Goal: Use online tool/utility: Utilize a website feature to perform a specific function

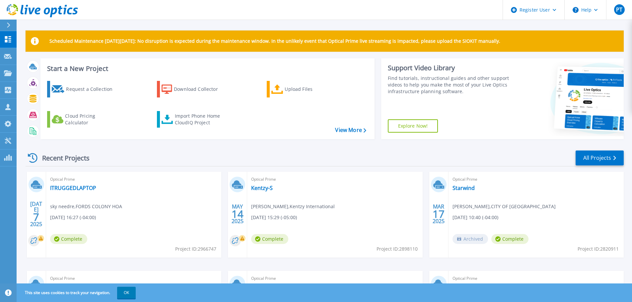
click at [6, 23] on div at bounding box center [11, 25] width 11 height 11
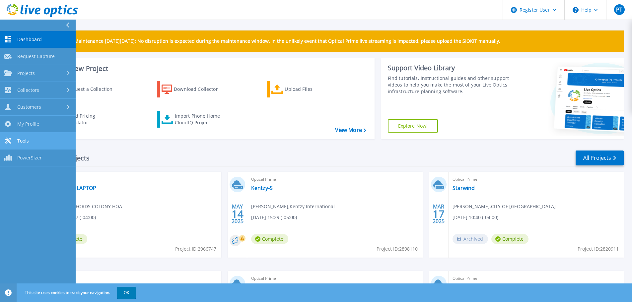
click at [23, 136] on link "Tools Tools" at bounding box center [38, 141] width 76 height 17
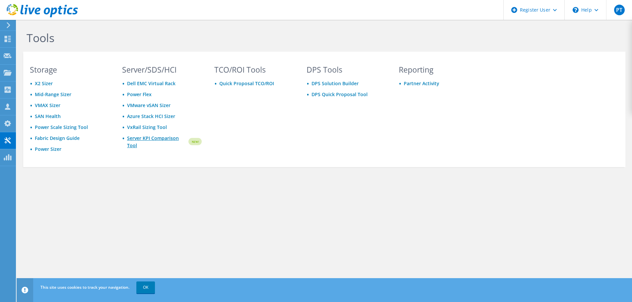
click at [149, 139] on link "Server KPI Comparison Tool" at bounding box center [157, 142] width 60 height 15
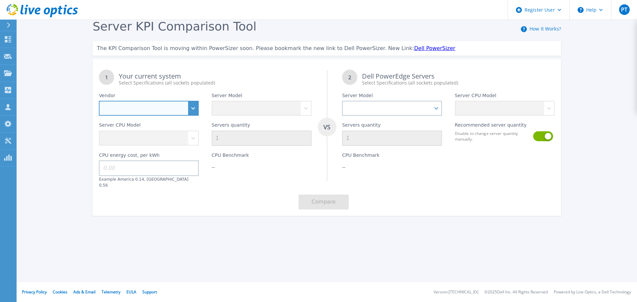
click at [192, 106] on select "Dell HPE Lenovo Supermicro" at bounding box center [149, 108] width 100 height 15
select select "Dell"
click at [99, 101] on select "Dell HPE Lenovo Supermicro" at bounding box center [149, 108] width 100 height 15
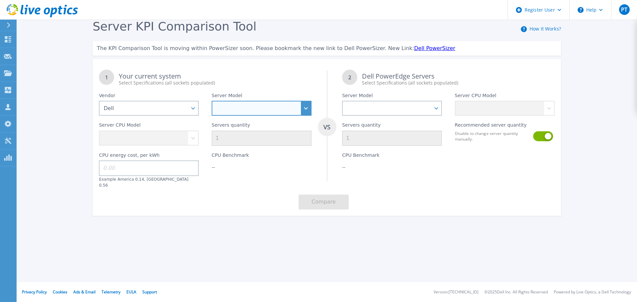
click at [240, 108] on select "PowerEdge C6520 PowerEdge C6525 PowerEdge HS5610 PowerEdge HS5620 PowerEdge R24…" at bounding box center [262, 108] width 100 height 15
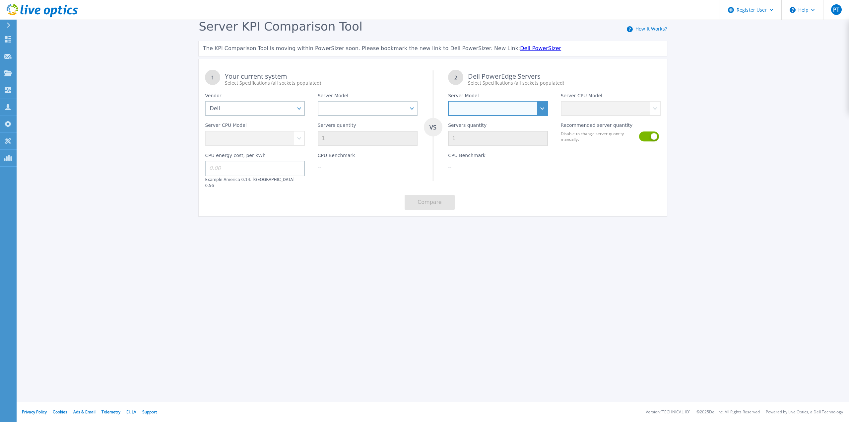
click at [548, 113] on select "PowerEdge C6520 PowerEdge C6525 PowerEdge HS5610 PowerEdge HS5620 PowerEdge R24…" at bounding box center [498, 108] width 100 height 15
select select "PowerEdge R470"
click at [448, 101] on select "PowerEdge C6520 PowerEdge C6525 PowerEdge HS5610 PowerEdge HS5620 PowerEdge R24…" at bounding box center [498, 108] width 100 height 15
click at [414, 109] on select "PowerEdge C6520 PowerEdge C6525 PowerEdge HS5610 PowerEdge HS5620 PowerEdge R24…" at bounding box center [368, 108] width 100 height 15
select select "PowerEdge R540"
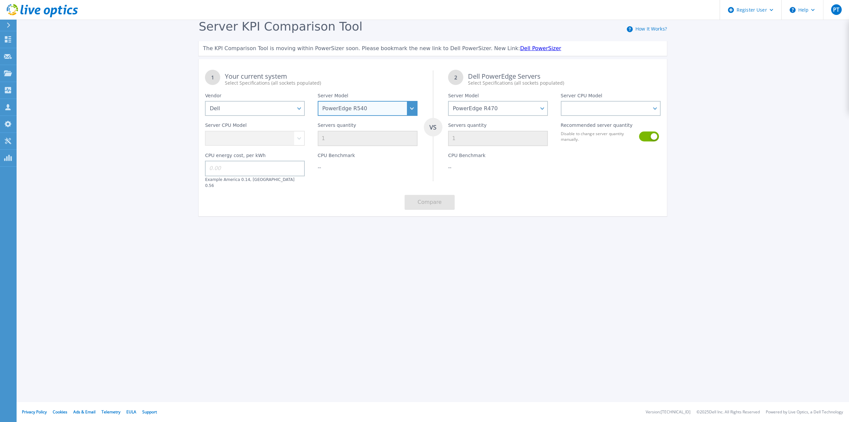
click at [318, 101] on select "PowerEdge C6520 PowerEdge C6525 PowerEdge HS5610 PowerEdge HS5620 PowerEdge R24…" at bounding box center [368, 108] width 100 height 15
click at [299, 138] on select "Intel Xeon Bronze 3104 1.7GHz Intel Xeon Bronze 3106 1.7GHz Intel Xeon Bronze 3…" at bounding box center [255, 138] width 100 height 15
select select "335032"
click at [205, 131] on select "Intel Xeon Bronze 3104 1.7GHz Intel Xeon Bronze 3106 1.7GHz Intel Xeon Bronze 3…" at bounding box center [255, 138] width 100 height 15
drag, startPoint x: 330, startPoint y: 139, endPoint x: 319, endPoint y: 138, distance: 11.0
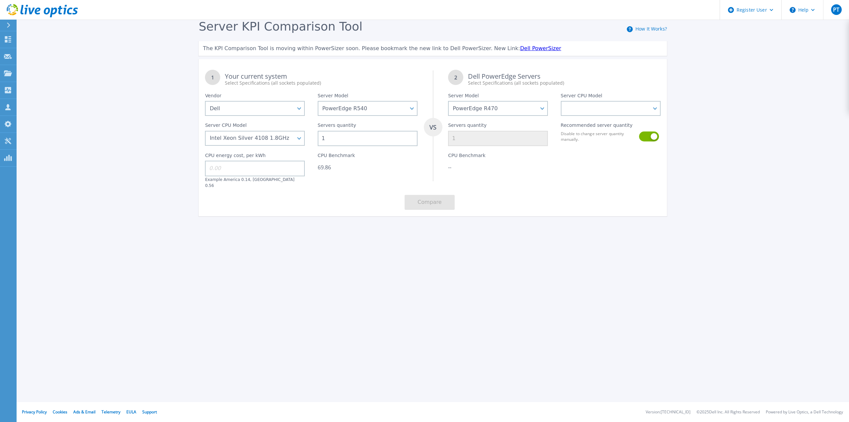
click at [319, 138] on input "1" at bounding box center [368, 138] width 100 height 15
type input "16"
click at [361, 191] on div "1 Your current system Select Specifications (all sockets populated) VS 2 Dell P…" at bounding box center [433, 139] width 469 height 153
click at [596, 106] on select "Intel Xeon 6710E 2.4GHz Intel Xeon 6731E 2.2GHz Intel Xeon 6740E 2.4GHz Intel X…" at bounding box center [611, 108] width 100 height 15
select select "336269"
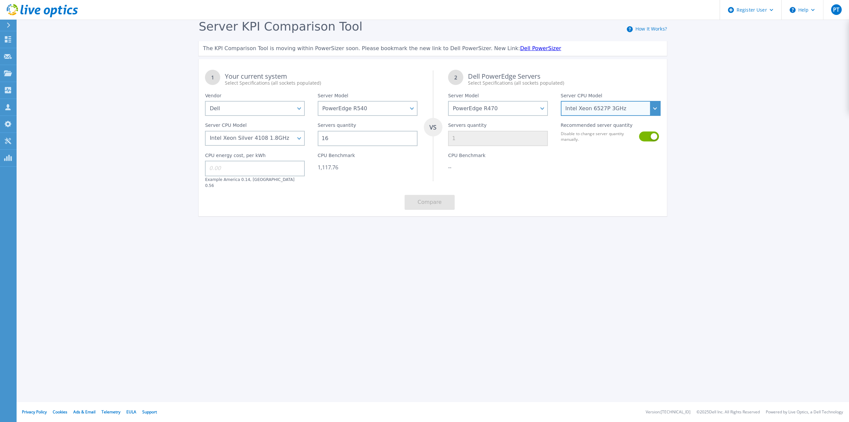
click at [561, 101] on select "Intel Xeon 6710E 2.4GHz Intel Xeon 6731E 2.2GHz Intel Xeon 6740E 2.4GHz Intel X…" at bounding box center [611, 108] width 100 height 15
type input "4"
click at [637, 138] on button at bounding box center [648, 136] width 19 height 10
click at [411, 107] on select "PowerEdge C6520 PowerEdge C6525 PowerEdge HS5610 PowerEdge HS5620 PowerEdge R24…" at bounding box center [368, 108] width 100 height 15
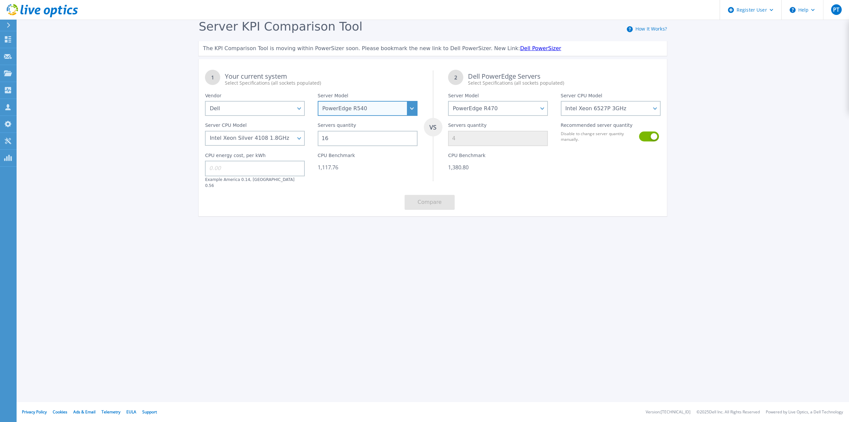
select select "PowerEdge R240"
click at [318, 101] on select "PowerEdge C6520 PowerEdge C6525 PowerEdge HS5610 PowerEdge HS5620 PowerEdge R24…" at bounding box center [368, 108] width 100 height 15
click at [304, 140] on select "Intel Xeon E-2146G 3.5GHz Intel Xeon E-2176G 3.7GHz Intel Xeon E-2124 3.3GHz In…" at bounding box center [255, 138] width 100 height 15
select select "337182"
click at [205, 131] on select "Intel Xeon E-2146G 3.5GHz Intel Xeon E-2176G 3.7GHz Intel Xeon E-2124 3.3GHz In…" at bounding box center [255, 138] width 100 height 15
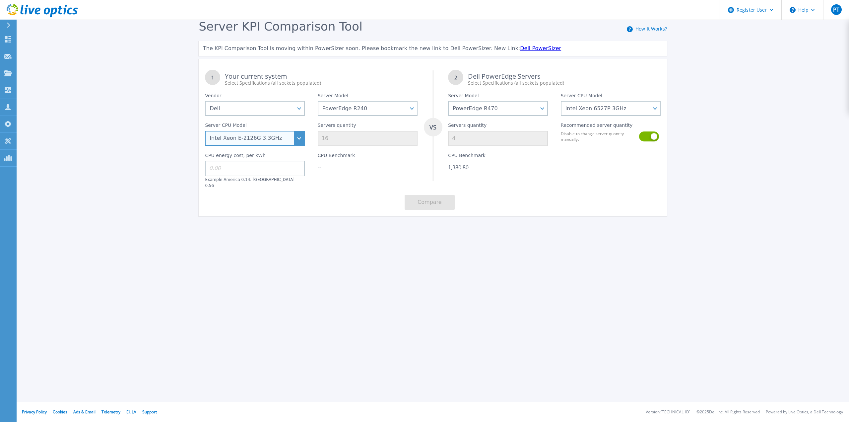
type input "2"
click at [339, 139] on input "16" at bounding box center [368, 138] width 100 height 15
type input "160"
type input "17"
type input "160"
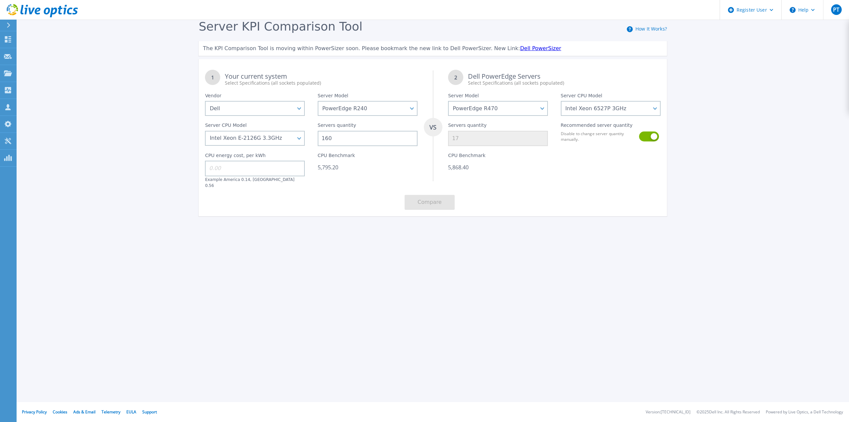
click at [525, 167] on div "5,868.40" at bounding box center [498, 167] width 100 height 7
